Goal: Find specific page/section: Find specific page/section

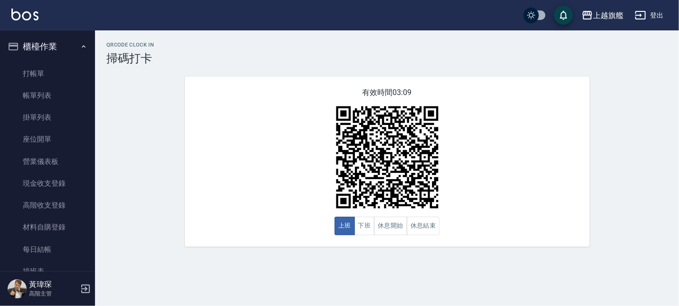
click at [370, 200] on img at bounding box center [387, 157] width 119 height 119
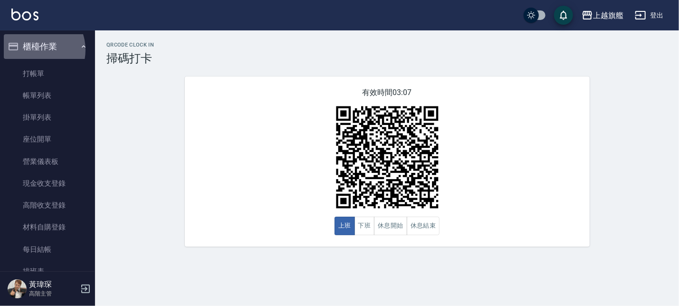
click at [35, 50] on button "櫃檯作業" at bounding box center [47, 46] width 87 height 25
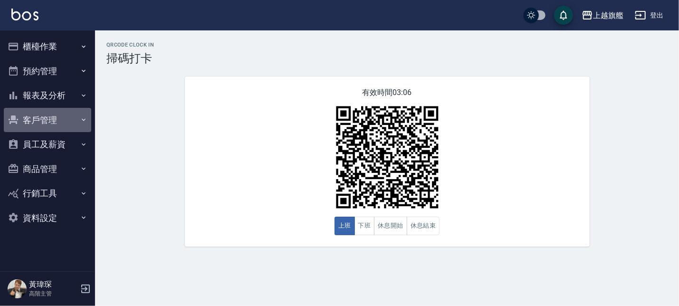
click at [38, 117] on button "客戶管理" at bounding box center [47, 120] width 87 height 25
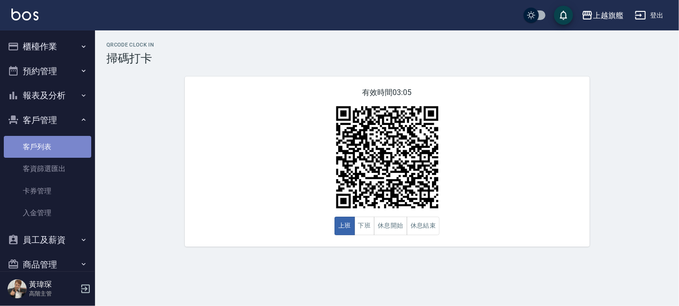
click at [48, 149] on link "客戶列表" at bounding box center [47, 147] width 87 height 22
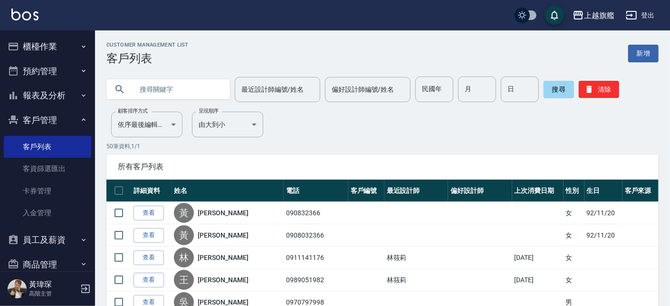
click at [178, 92] on input "text" at bounding box center [177, 90] width 89 height 26
type input "0986707715"
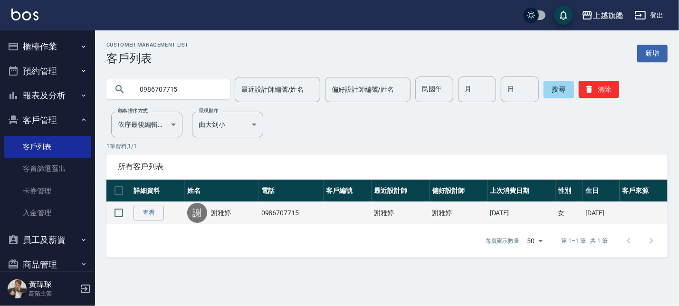
click at [222, 218] on div "[PERSON_NAME]" at bounding box center [221, 213] width 69 height 20
click at [222, 210] on link "謝雅婷" at bounding box center [221, 213] width 20 height 10
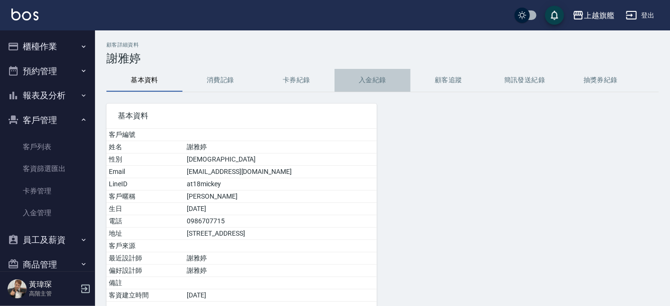
click at [364, 74] on button "入金紀錄" at bounding box center [373, 80] width 76 height 23
